Goal: Task Accomplishment & Management: Manage account settings

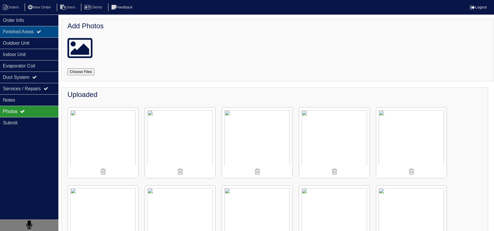
scroll to position [735, 0]
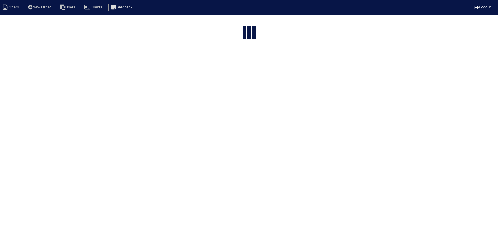
select select "15"
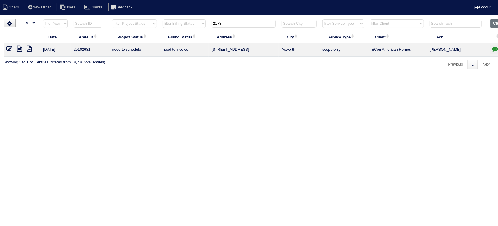
click at [6, 49] on td at bounding box center [22, 50] width 37 height 14
click at [7, 48] on icon at bounding box center [9, 49] width 6 height 6
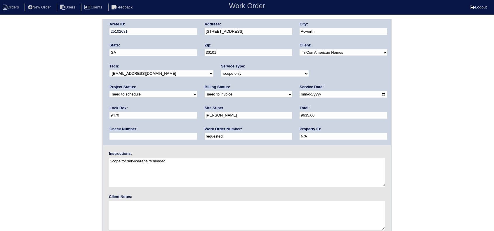
click at [299, 92] on input "2025-09-04" at bounding box center [343, 94] width 88 height 7
type input "2025-09-11"
click at [157, 76] on select "-select- aretesmg+backup-tech@gmail.com benjohnholt88@gmail.com callisonhvac@ya…" at bounding box center [161, 73] width 104 height 6
select select "36"
click at [109, 70] on select "-select- aretesmg+backup-tech@gmail.com benjohnholt88@gmail.com callisonhvac@ya…" at bounding box center [161, 73] width 104 height 6
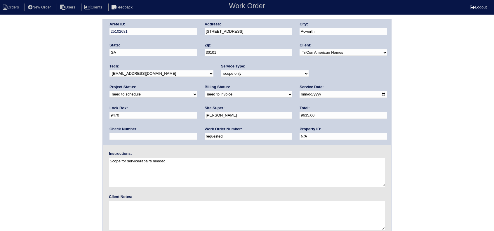
click at [197, 91] on select "new order assigned in progress field complete need to schedule admin review arc…" at bounding box center [153, 94] width 88 height 6
select select "assigned"
click at [197, 91] on select "new order assigned in progress field complete need to schedule admin review arc…" at bounding box center [153, 94] width 88 height 6
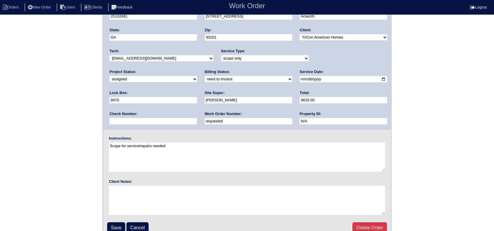
scroll to position [22, 0]
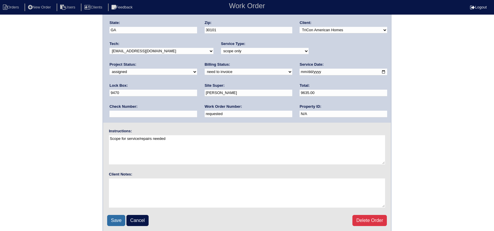
click at [116, 221] on input "Save" at bounding box center [116, 220] width 18 height 11
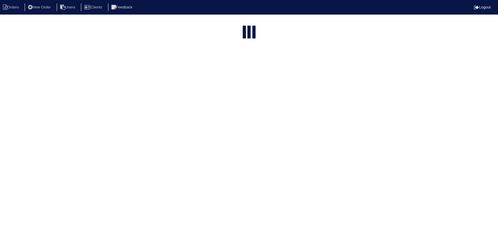
select select "15"
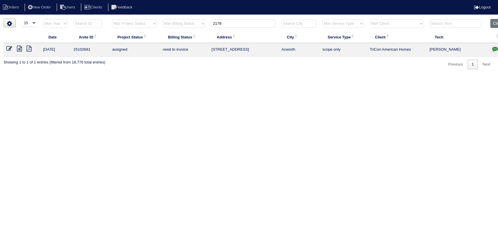
click at [18, 48] on icon at bounding box center [19, 49] width 5 height 6
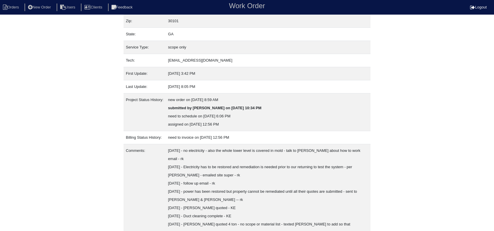
scroll to position [83, 0]
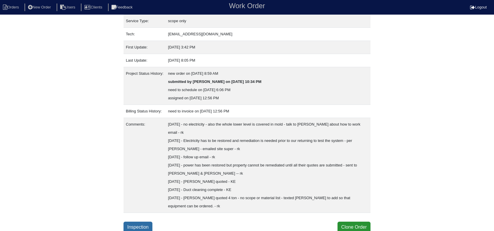
click at [130, 228] on link "Inspection" at bounding box center [137, 226] width 29 height 11
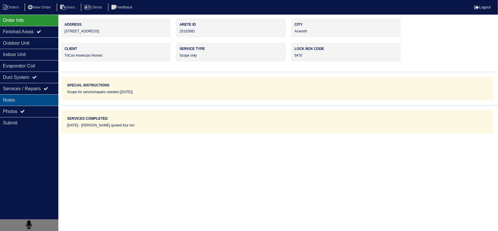
click at [28, 99] on div "Notes" at bounding box center [29, 99] width 58 height 11
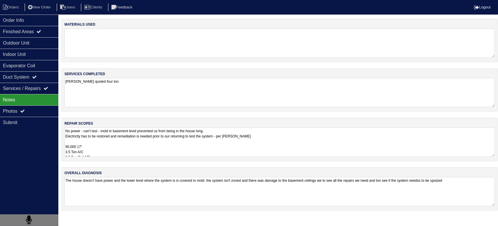
click at [115, 142] on textarea "No power - can't test - mold in basement level prevented us from being in the h…" at bounding box center [279, 142] width 430 height 29
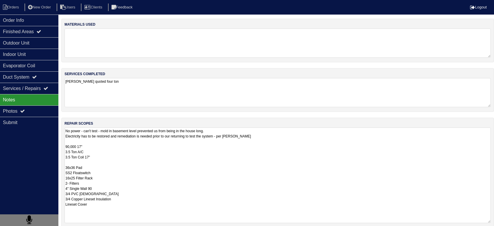
scroll to position [0, 0]
click at [97, 202] on textarea "No power - can't test - mold in basement level prevented us from being in the h…" at bounding box center [277, 176] width 426 height 96
click at [102, 170] on textarea "No power - can't test - mold in basement level prevented us from being in the h…" at bounding box center [277, 176] width 426 height 96
click at [103, 156] on textarea "No power - can't test - mold in basement level prevented us from being in the h…" at bounding box center [277, 176] width 426 height 96
click at [103, 163] on textarea "No power - can't test - mold in basement level prevented us from being in the h…" at bounding box center [277, 176] width 426 height 96
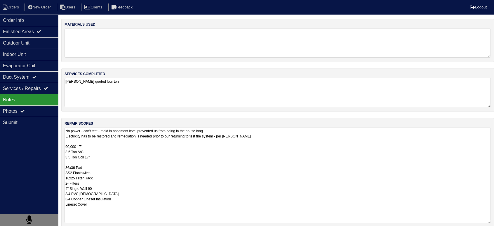
click at [108, 213] on textarea "No power - can't test - mold in basement level prevented us from being in the h…" at bounding box center [277, 176] width 426 height 96
click at [108, 208] on textarea "No power - can't test - mold in basement level prevented us from being in the h…" at bounding box center [277, 176] width 426 height 96
click at [82, 203] on textarea "No power - can't test - mold in basement level prevented us from being in the h…" at bounding box center [277, 176] width 426 height 96
click at [83, 210] on textarea "No power - can't test - mold in basement level prevented us from being in the h…" at bounding box center [277, 176] width 426 height 96
click at [81, 208] on textarea "No power - can't test - mold in basement level prevented us from being in the h…" at bounding box center [277, 176] width 426 height 96
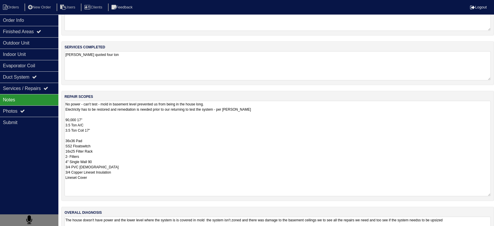
scroll to position [0, 0]
click at [20, 20] on div "Order Info" at bounding box center [29, 20] width 58 height 11
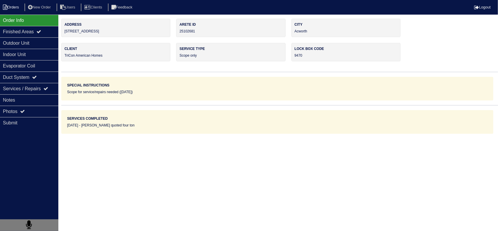
click at [19, 8] on li "Orders" at bounding box center [12, 8] width 24 height 8
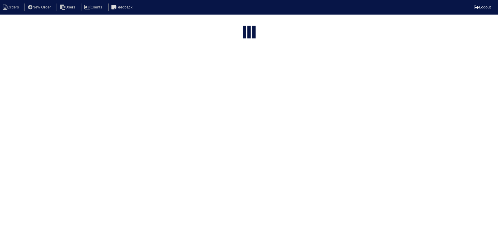
select select "15"
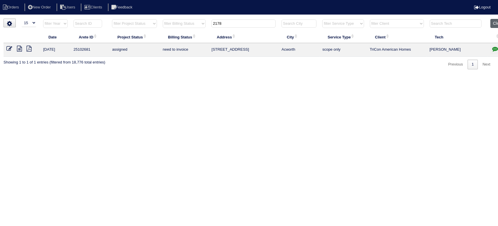
click at [498, 23] on button "Clear" at bounding box center [498, 23] width 15 height 9
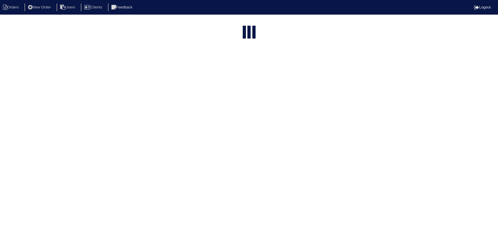
select select "15"
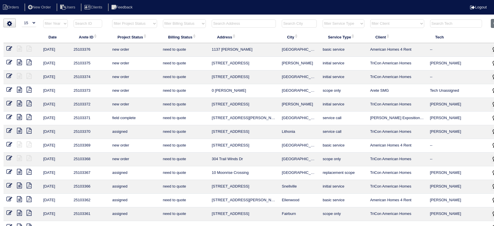
click at [229, 25] on input "text" at bounding box center [244, 24] width 64 height 8
